Goal: Task Accomplishment & Management: Manage account settings

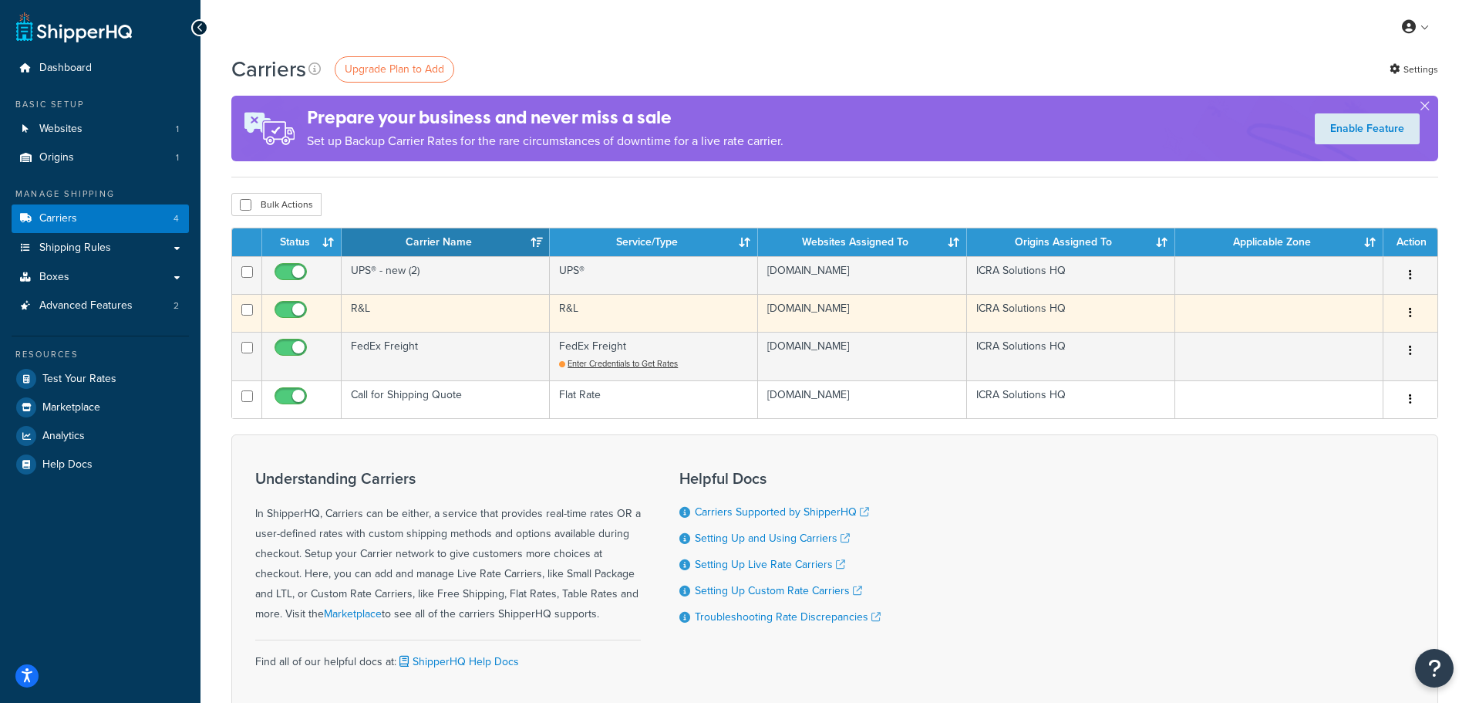
click at [1411, 314] on icon "button" at bounding box center [1410, 312] width 3 height 11
click at [1357, 339] on link "Edit" at bounding box center [1348, 345] width 122 height 32
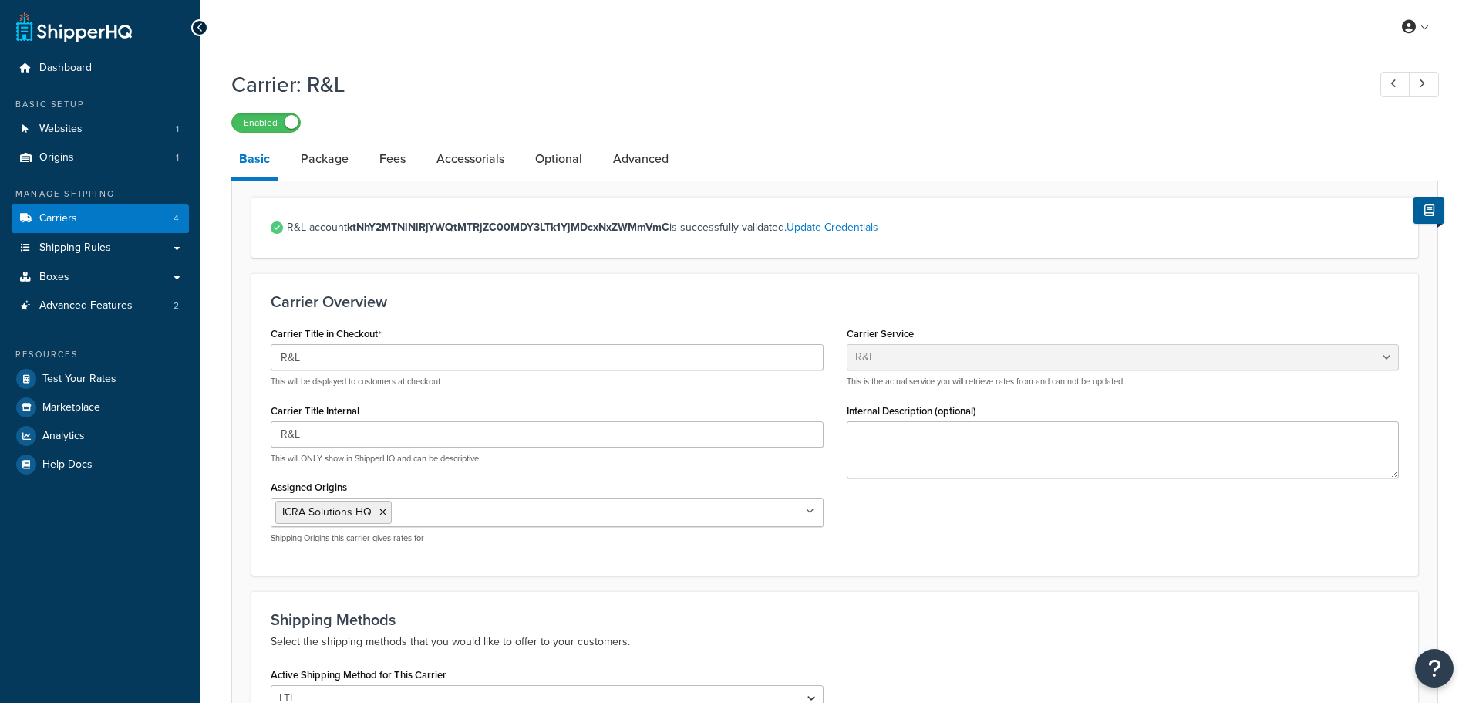
select select "rlFreight"
click at [646, 168] on link "Advanced" at bounding box center [640, 158] width 71 height 37
select select "false"
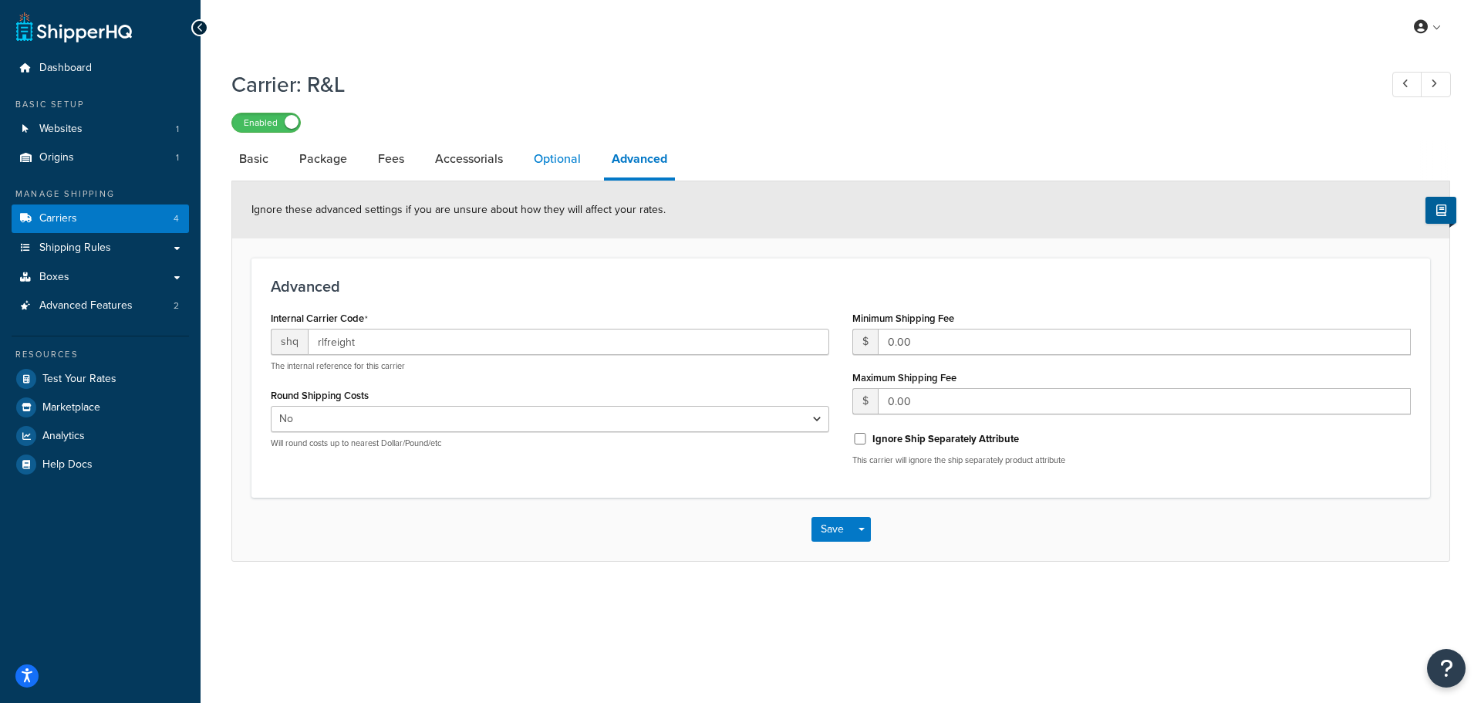
click at [579, 170] on link "Optional" at bounding box center [557, 158] width 62 height 37
select select "55"
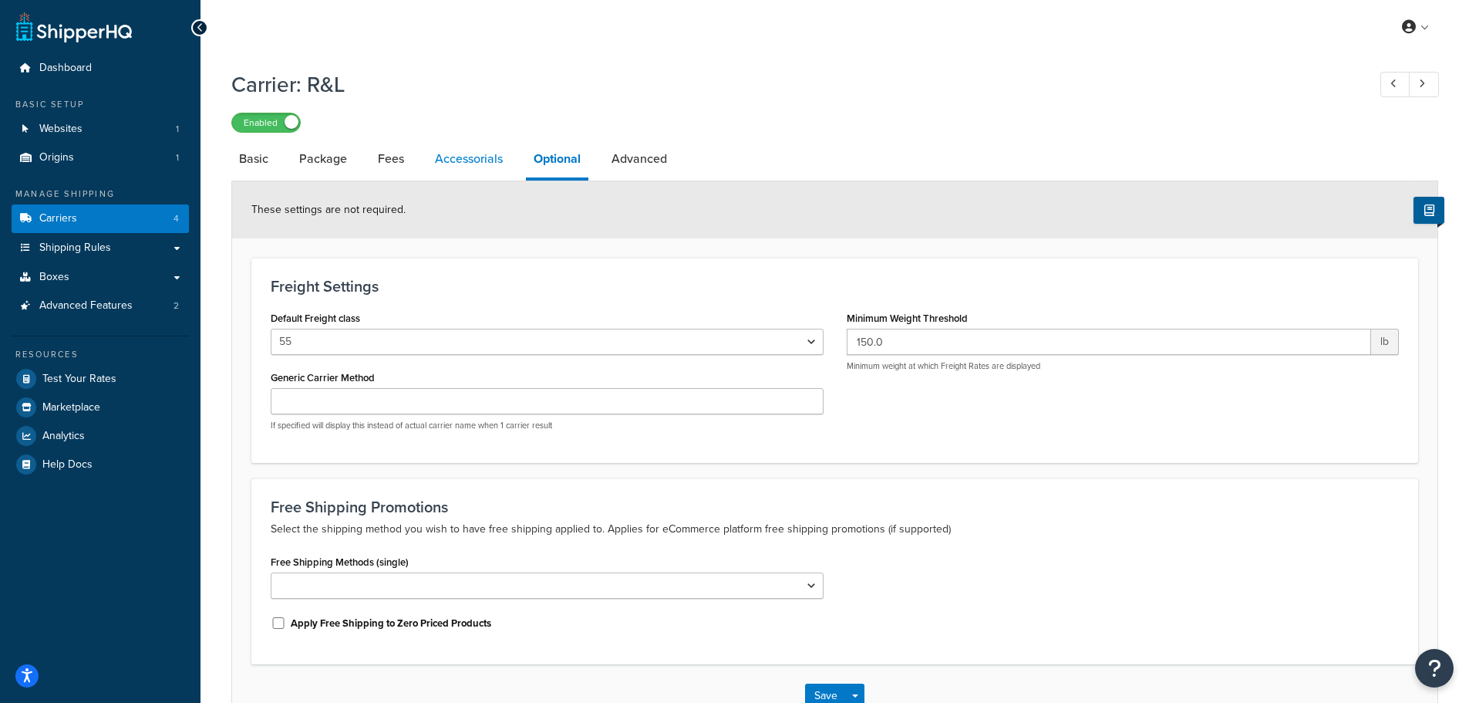
click at [490, 161] on link "Accessorials" at bounding box center [468, 158] width 83 height 37
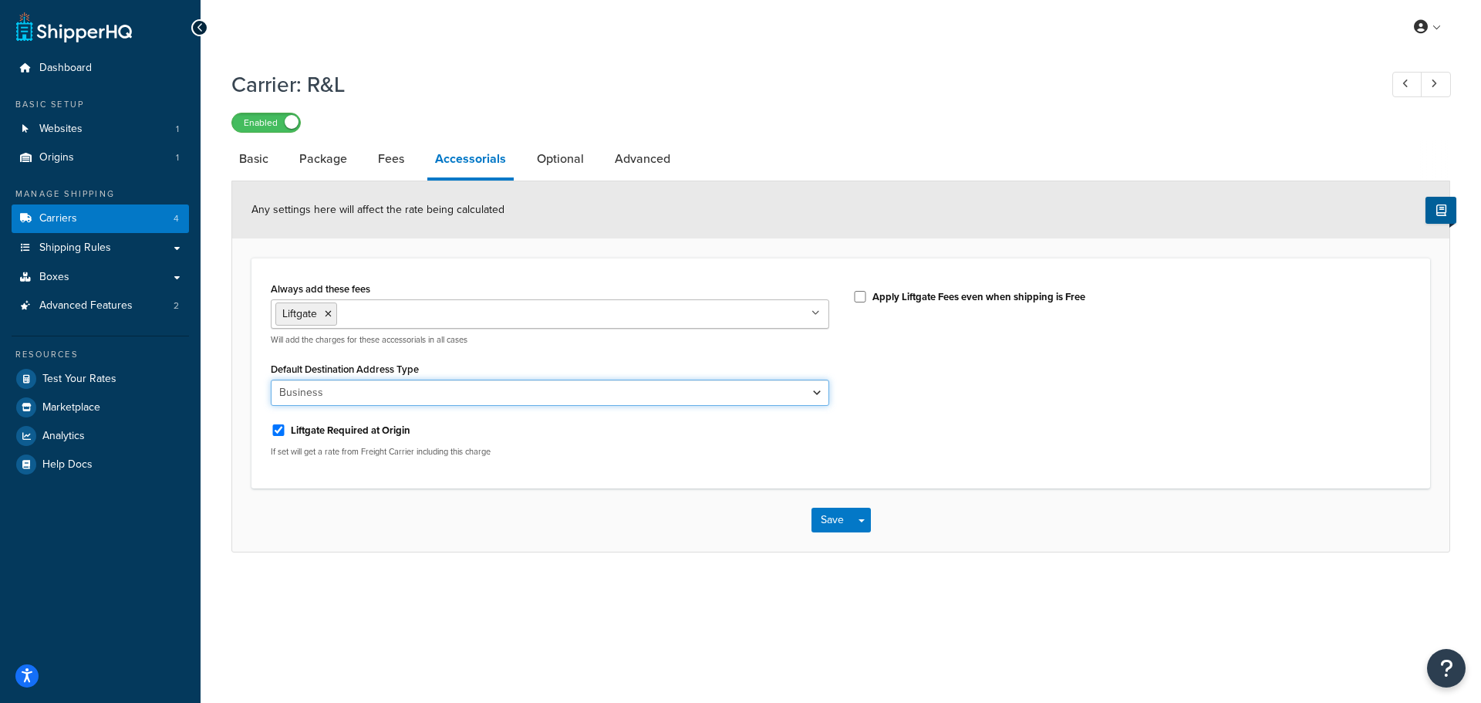
click at [565, 391] on select "Business Residential" at bounding box center [550, 392] width 558 height 26
click at [624, 319] on ul "Liftgate" at bounding box center [550, 313] width 558 height 29
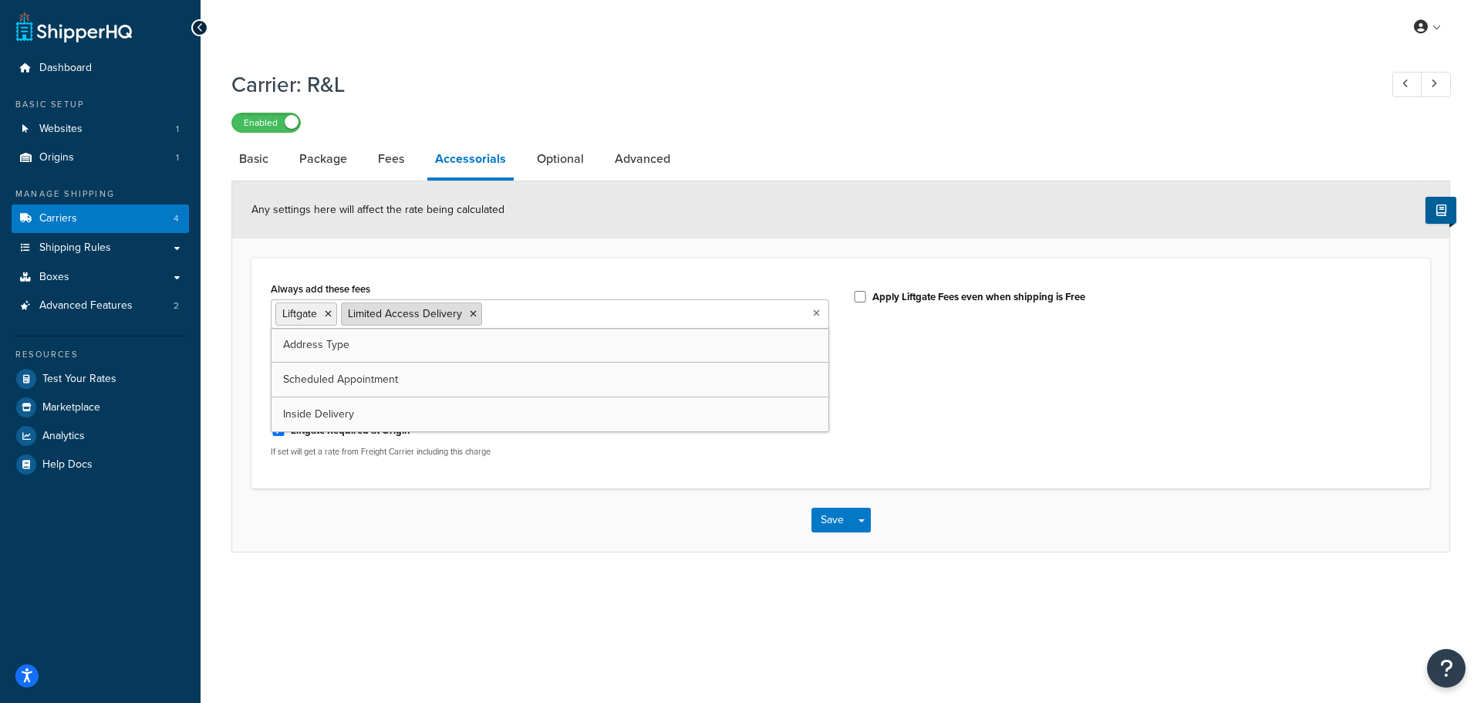
click at [474, 313] on icon at bounding box center [473, 313] width 7 height 9
click at [632, 264] on div "Always add these fees Liftgate Address Type Scheduled Appointment Inside Delive…" at bounding box center [840, 373] width 1179 height 231
click at [402, 162] on link "Fees" at bounding box center [391, 158] width 42 height 37
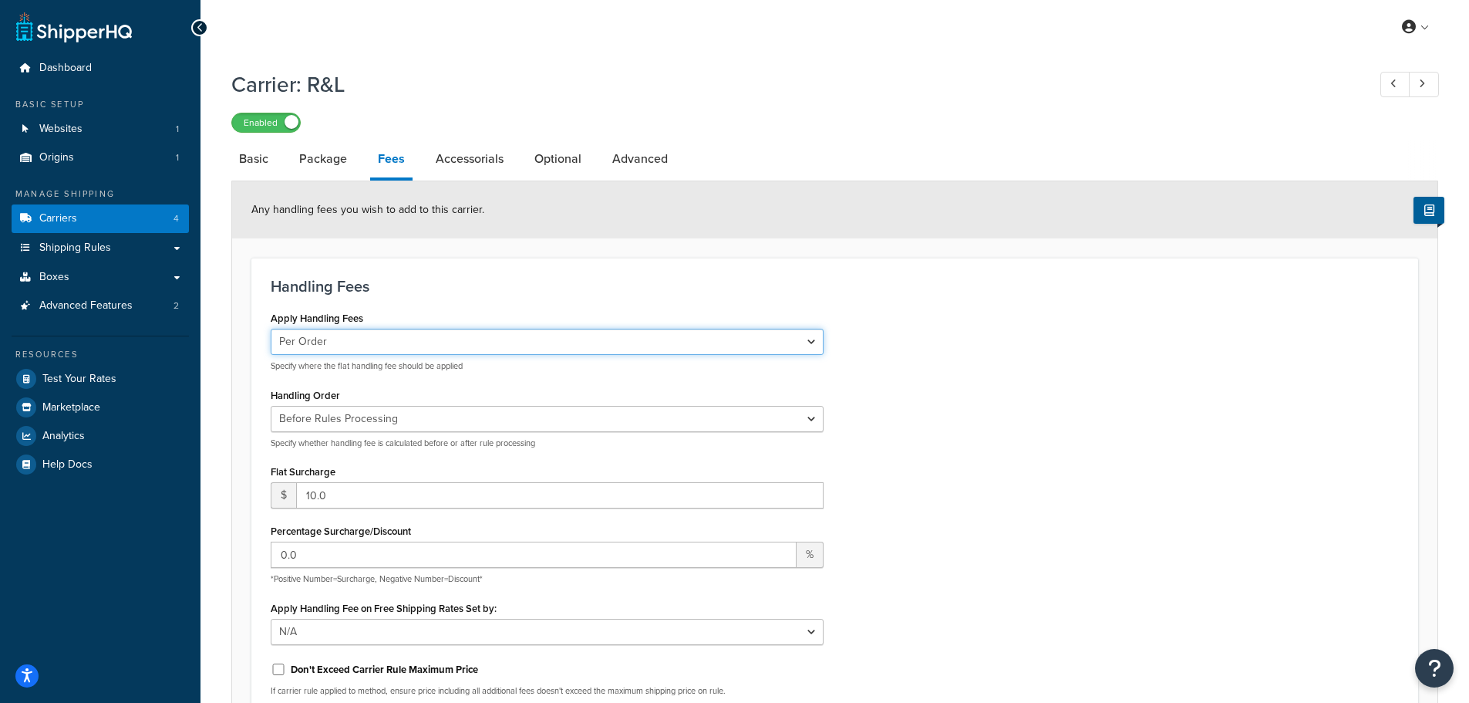
click at [359, 339] on select "Per Order Per Item Per Package" at bounding box center [547, 342] width 553 height 26
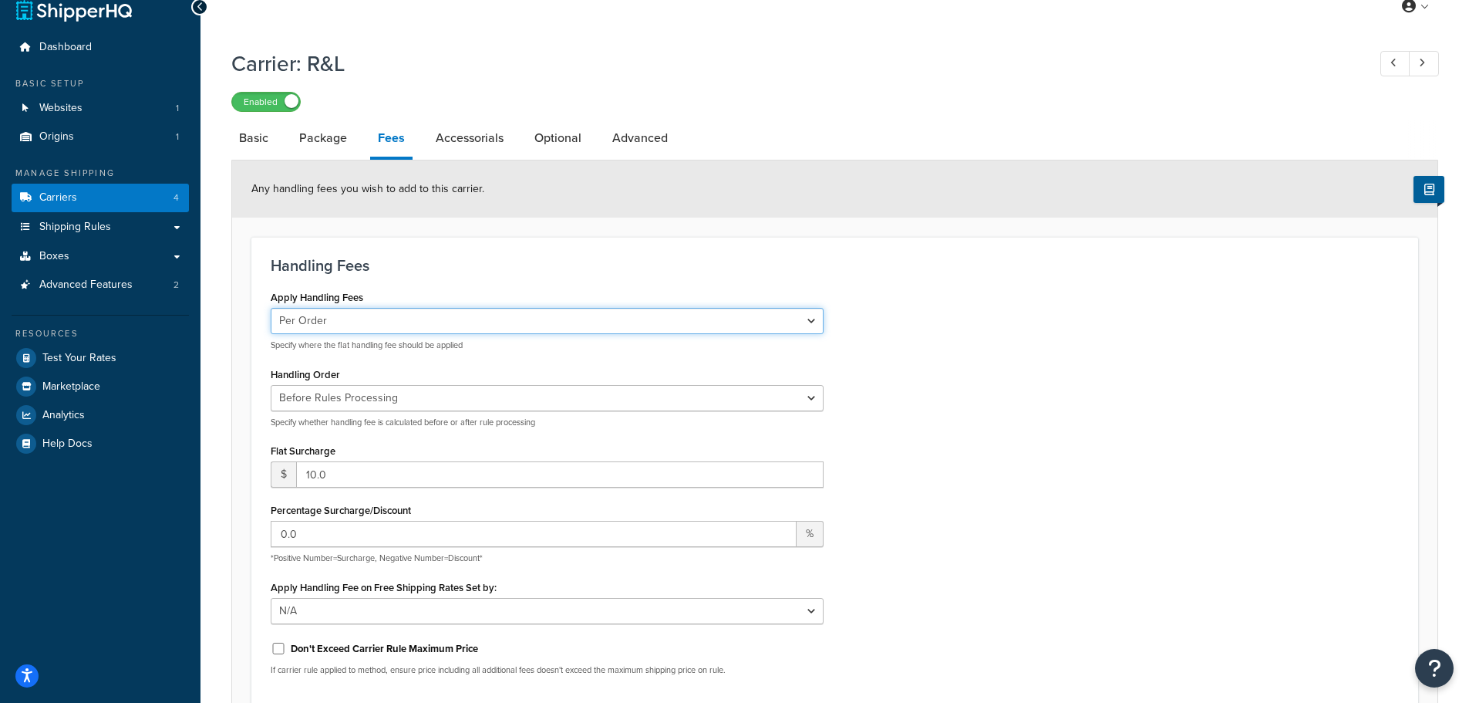
scroll to position [11, 0]
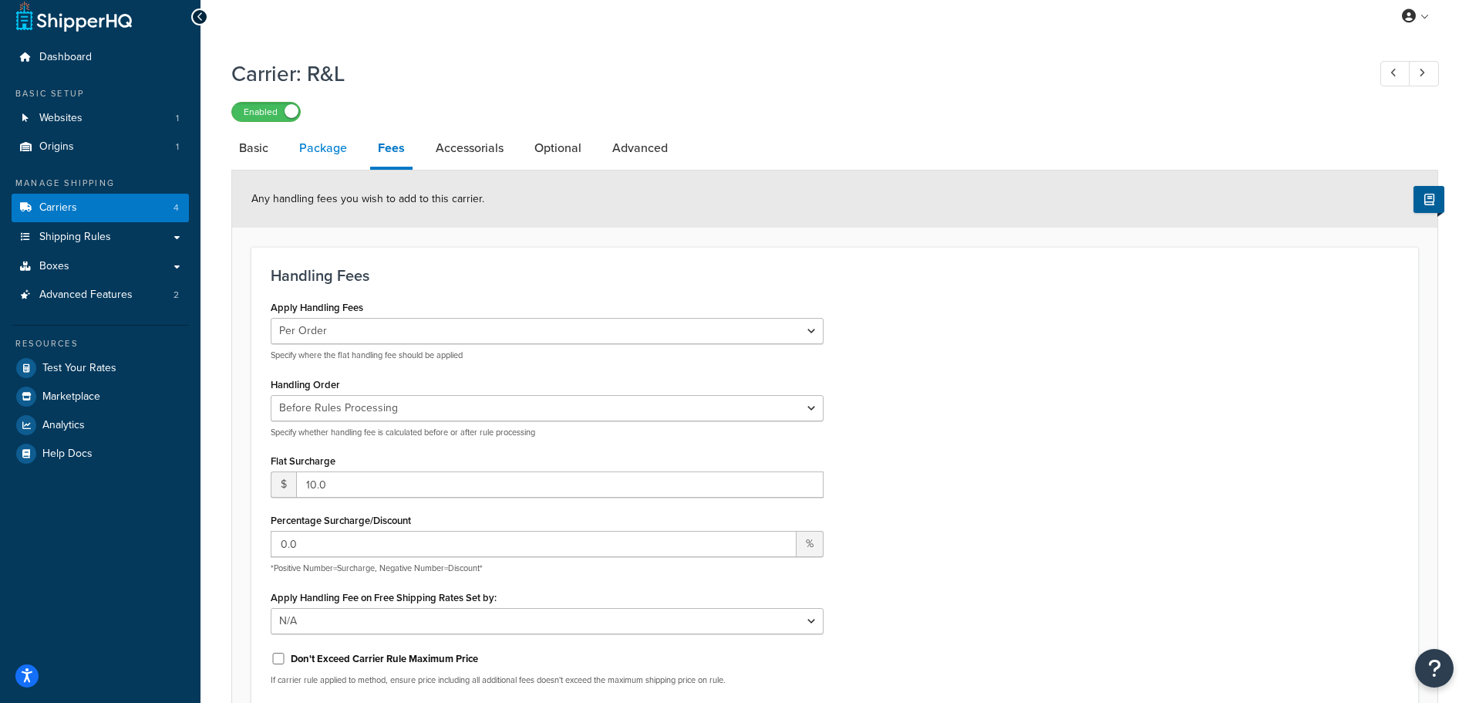
click at [308, 152] on link "Package" at bounding box center [323, 148] width 63 height 37
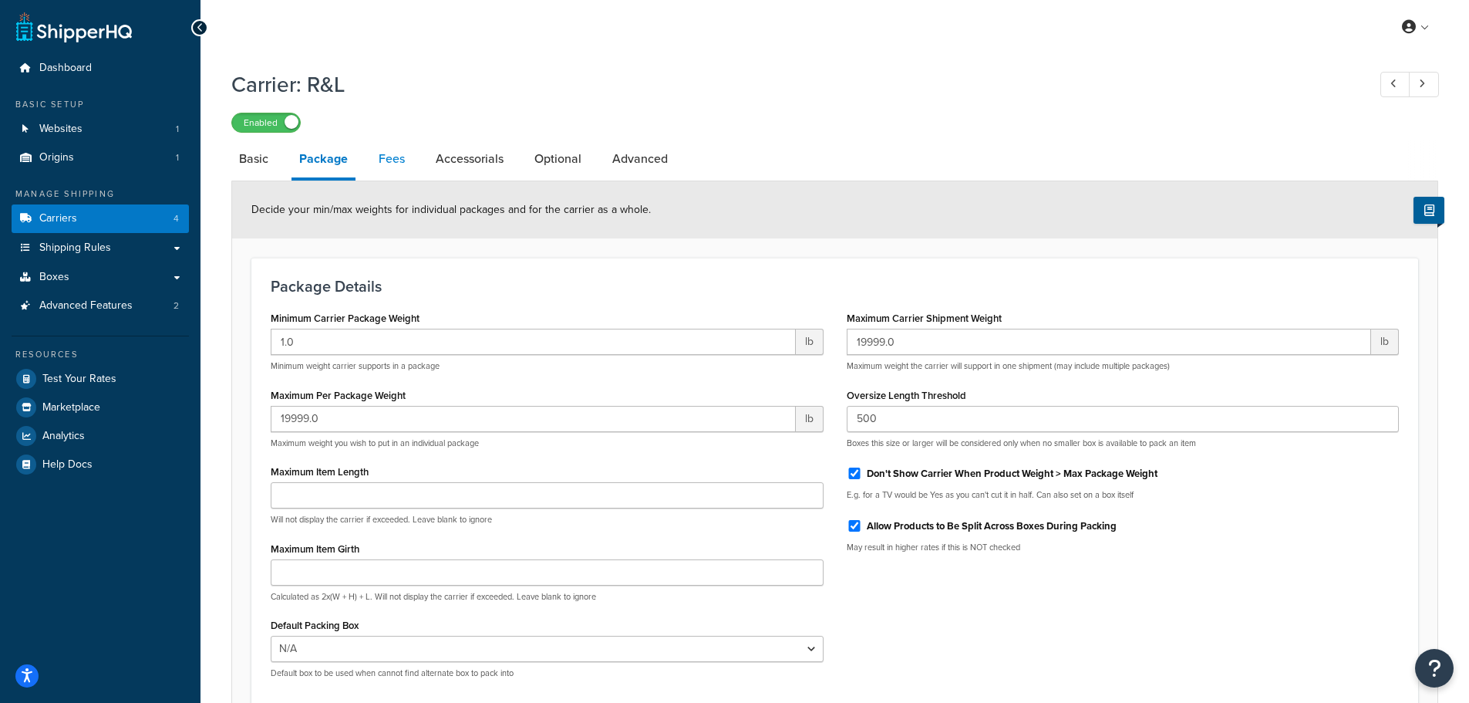
click at [391, 168] on link "Fees" at bounding box center [392, 158] width 42 height 37
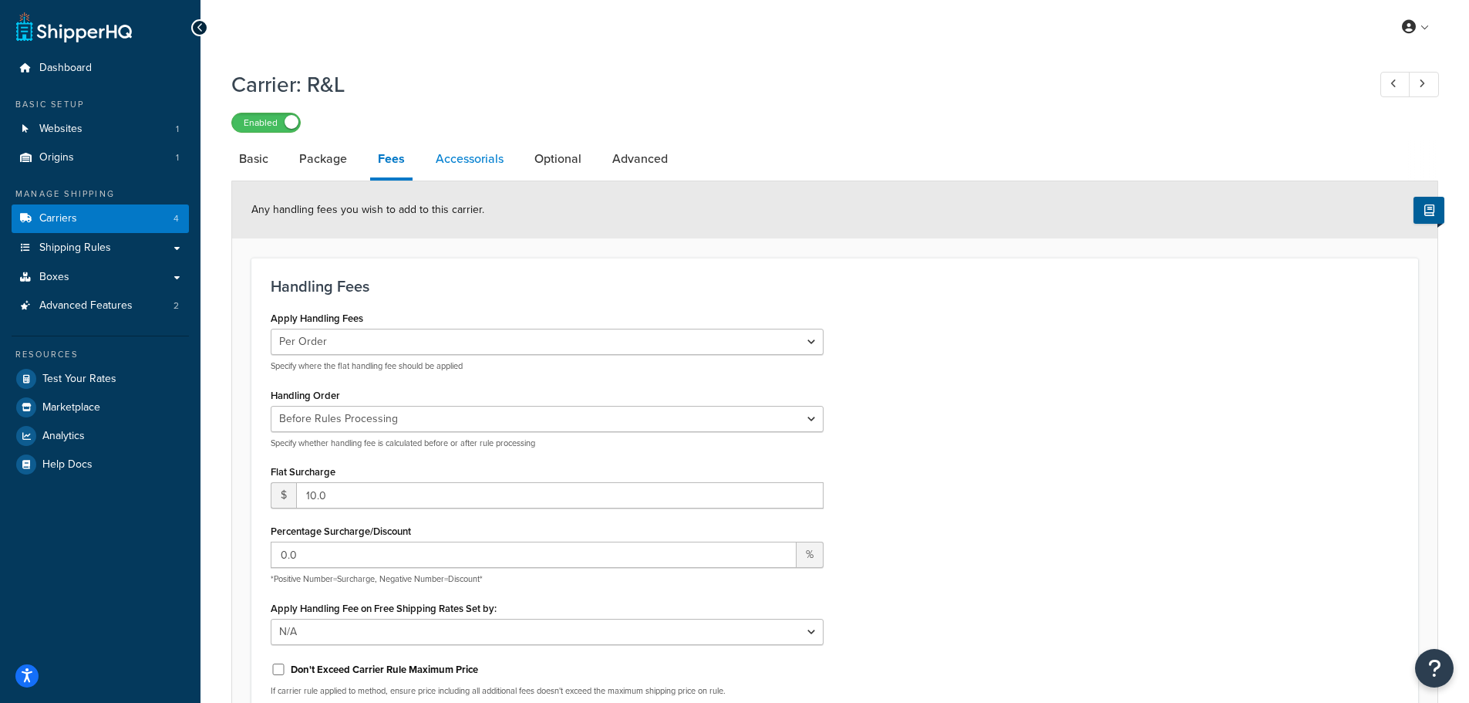
click at [467, 167] on link "Accessorials" at bounding box center [469, 158] width 83 height 37
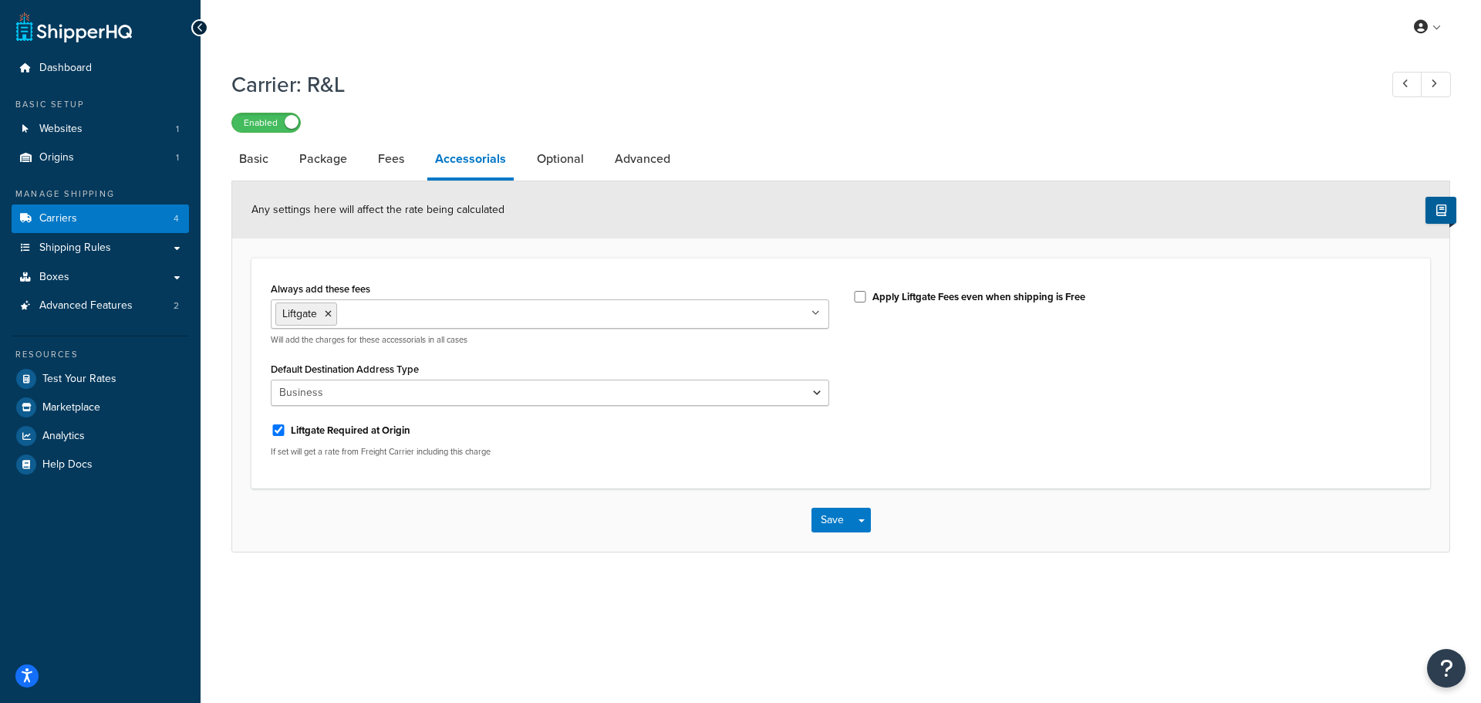
click at [1030, 612] on div "My Profile Billing Global Settings Contact Us Logout Carrier: R&L Enabled Basic…" at bounding box center [841, 351] width 1280 height 703
click at [386, 167] on link "Fees" at bounding box center [391, 158] width 42 height 37
